Goal: Information Seeking & Learning: Learn about a topic

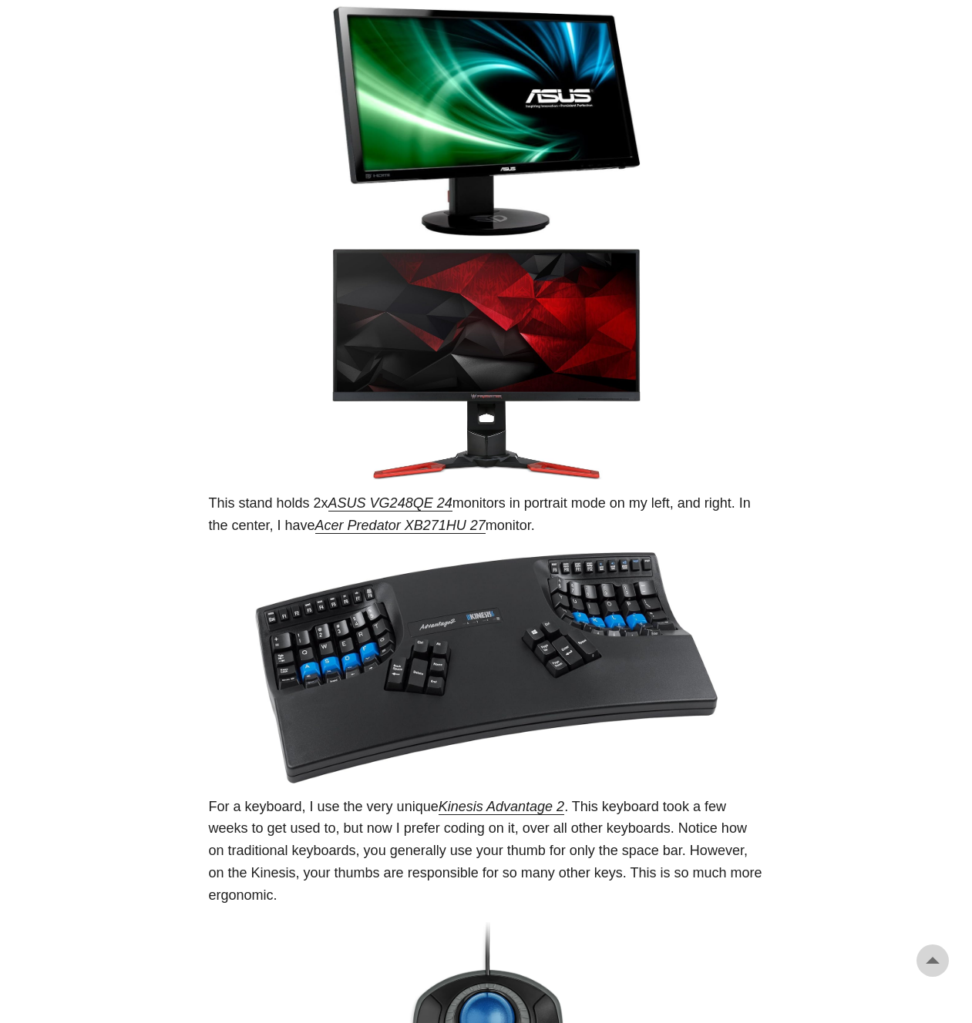
scroll to position [1858, 0]
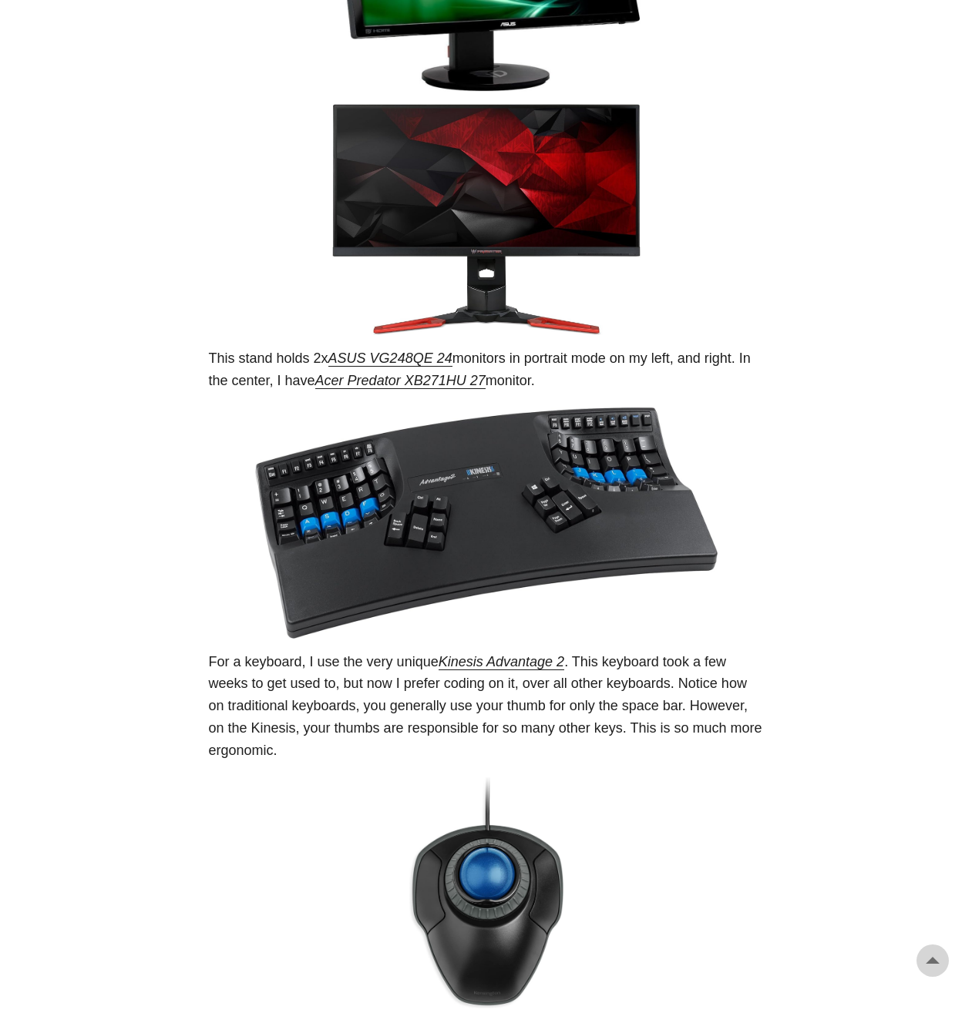
click at [440, 366] on link "ASUS VG248QE 24" at bounding box center [390, 358] width 124 height 15
click at [485, 388] on link "Acer Predator XB271HU 27" at bounding box center [400, 380] width 170 height 15
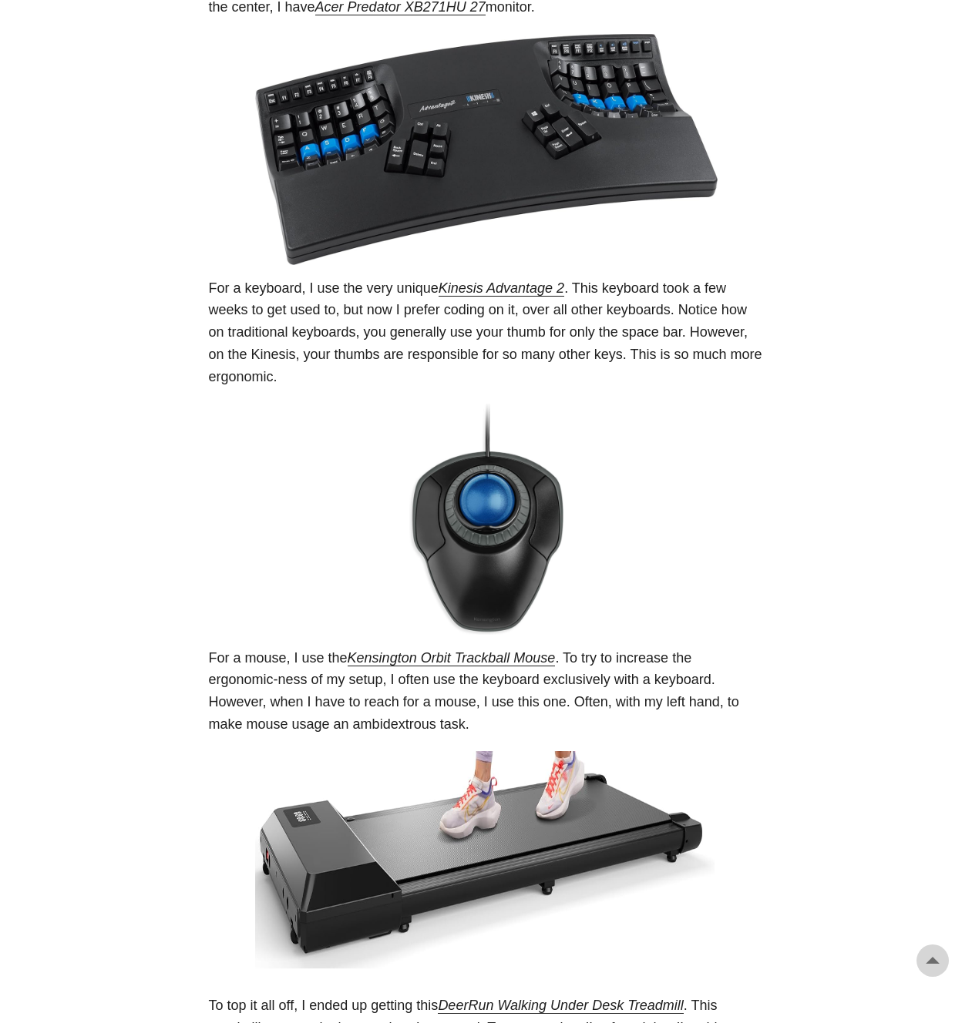
scroll to position [2557, 0]
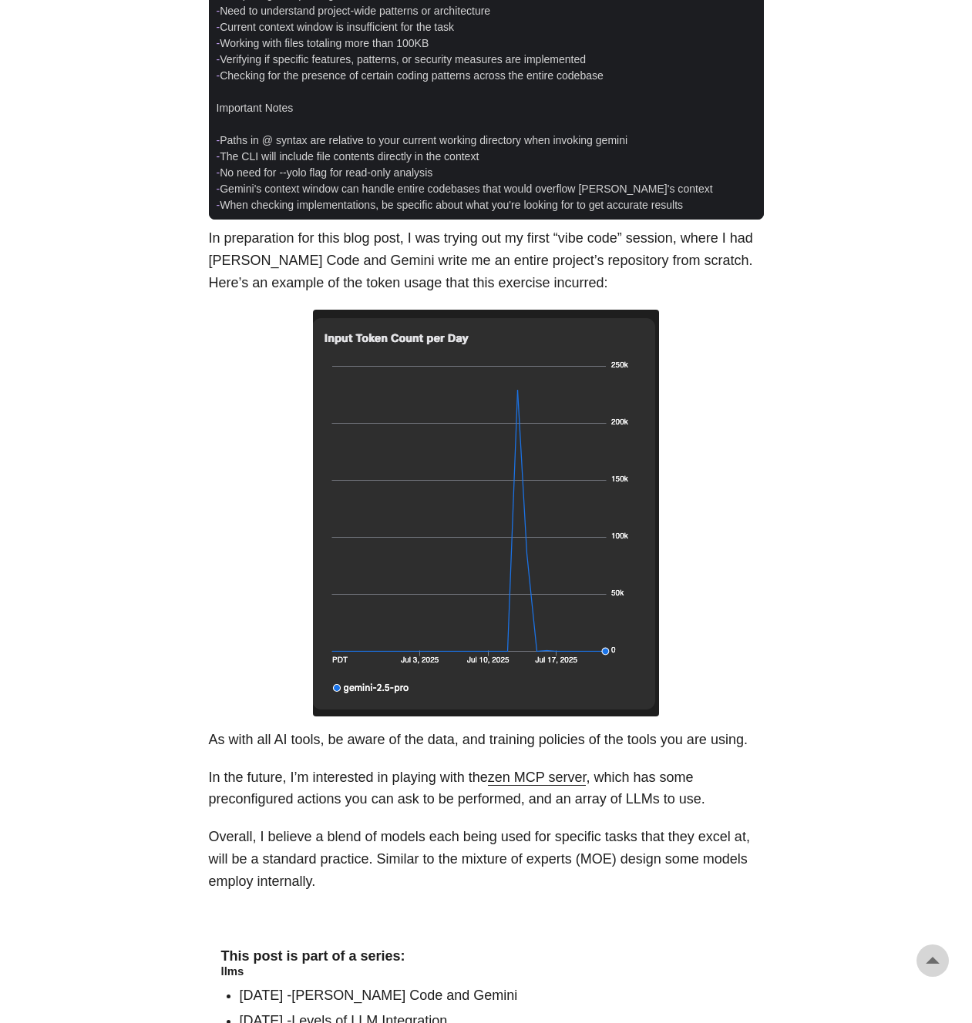
scroll to position [2170, 0]
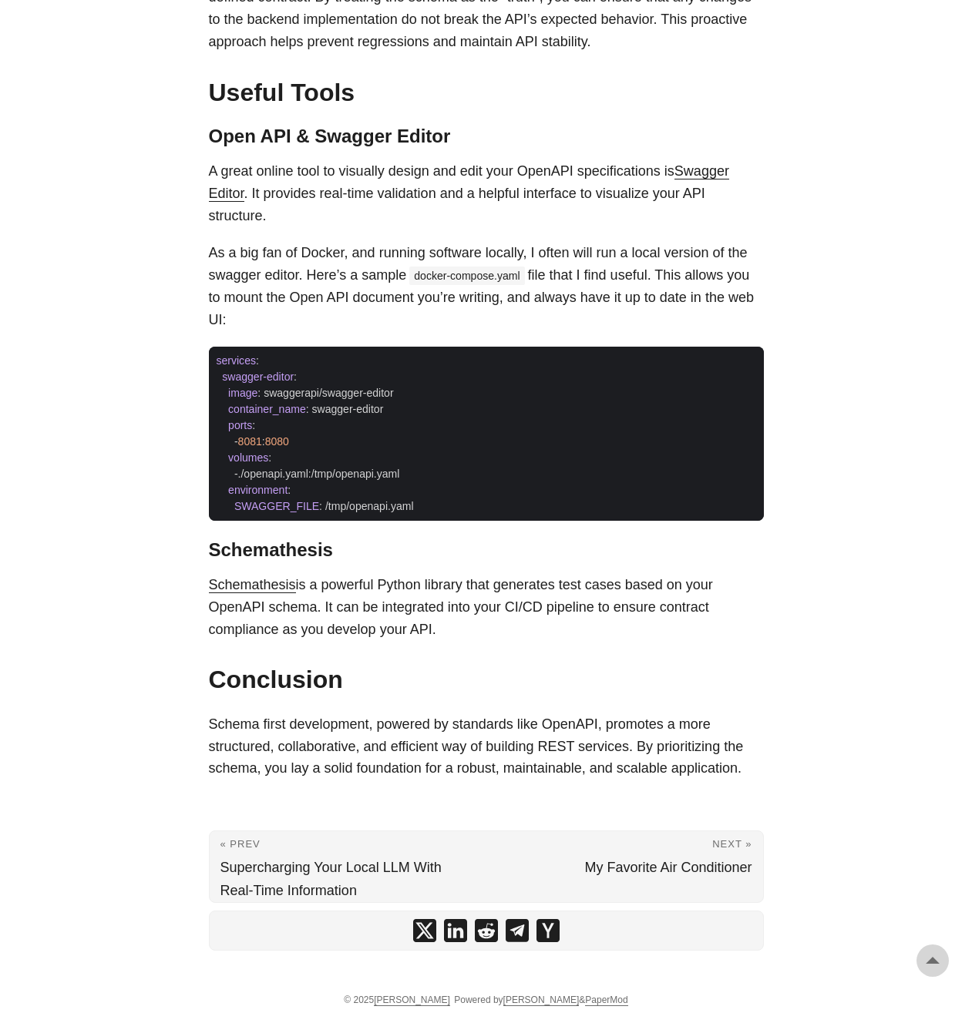
scroll to position [1935, 0]
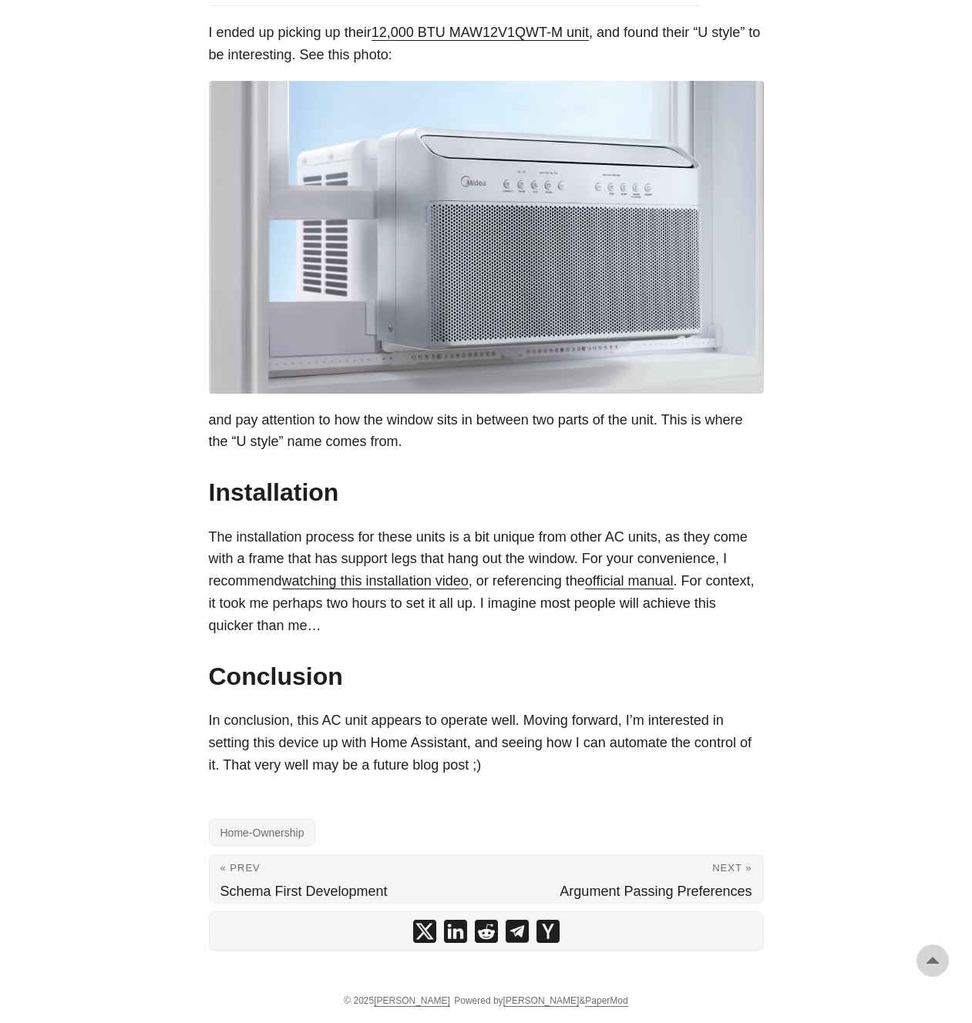
scroll to position [1732, 0]
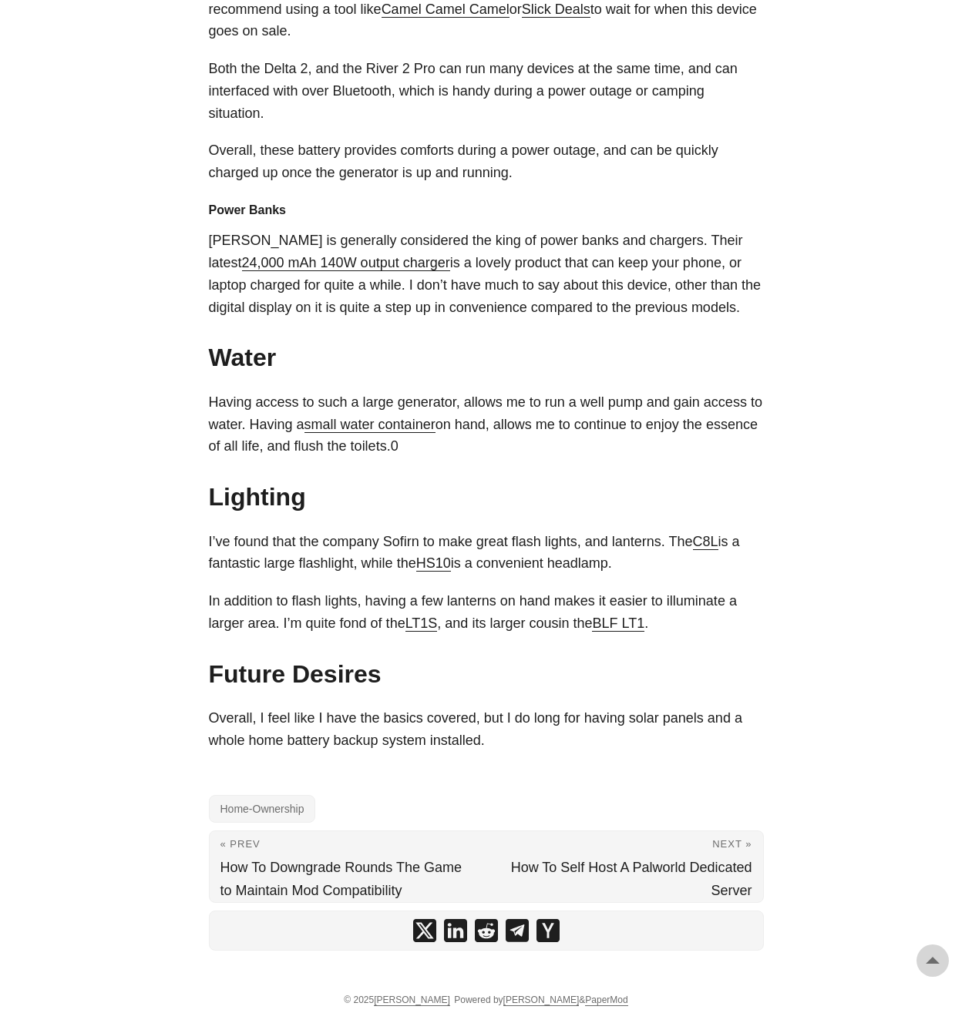
scroll to position [5273, 0]
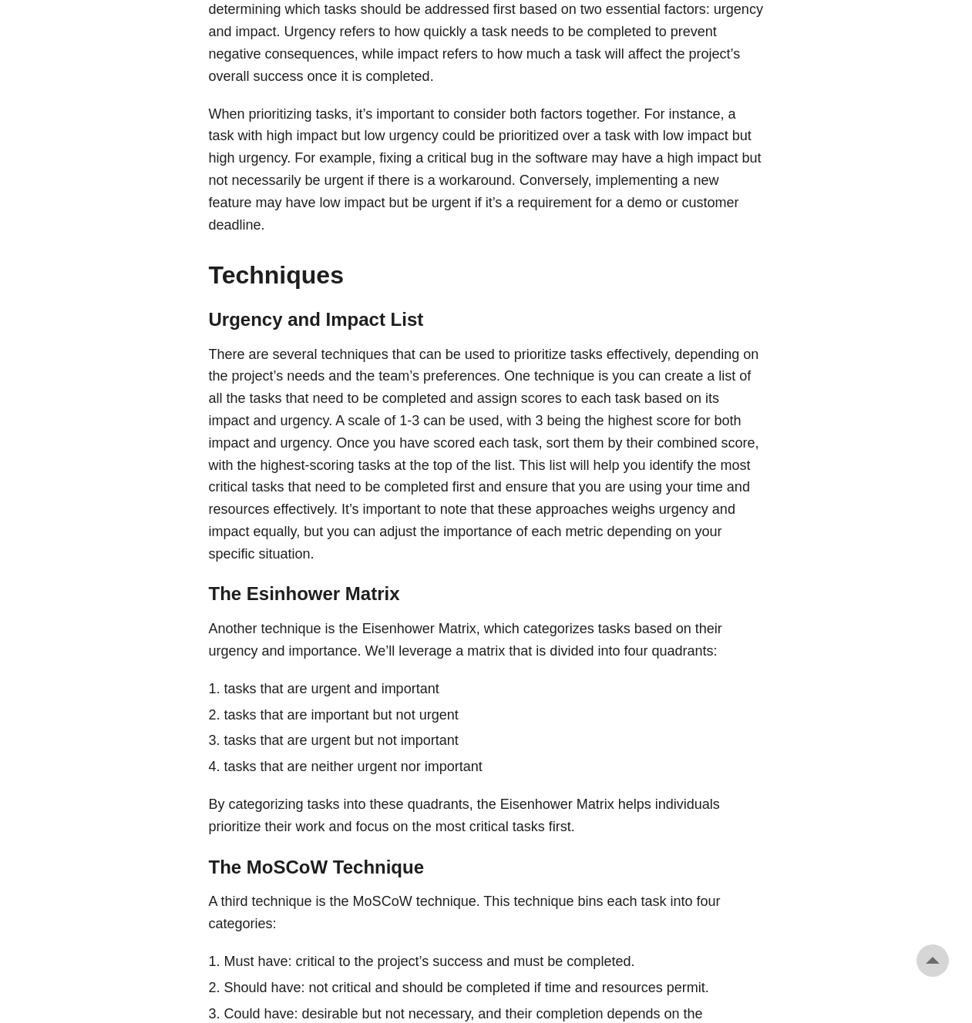
scroll to position [1352, 0]
